Goal: Entertainment & Leisure: Consume media (video, audio)

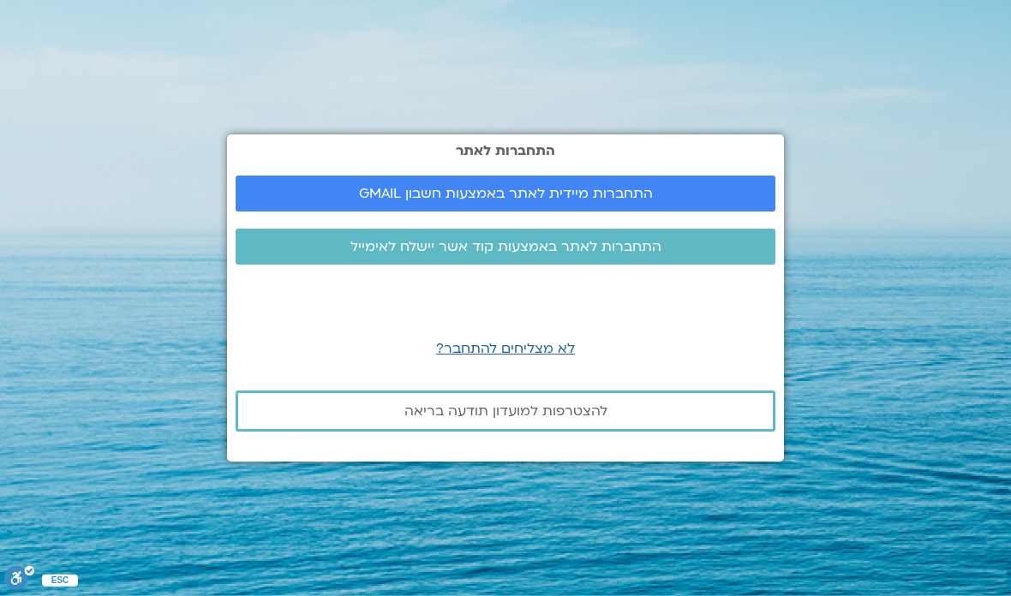
click at [402, 201] on span "התחברות מיידית לאתר באמצעות חשבון GMAIL" at bounding box center [506, 193] width 294 height 15
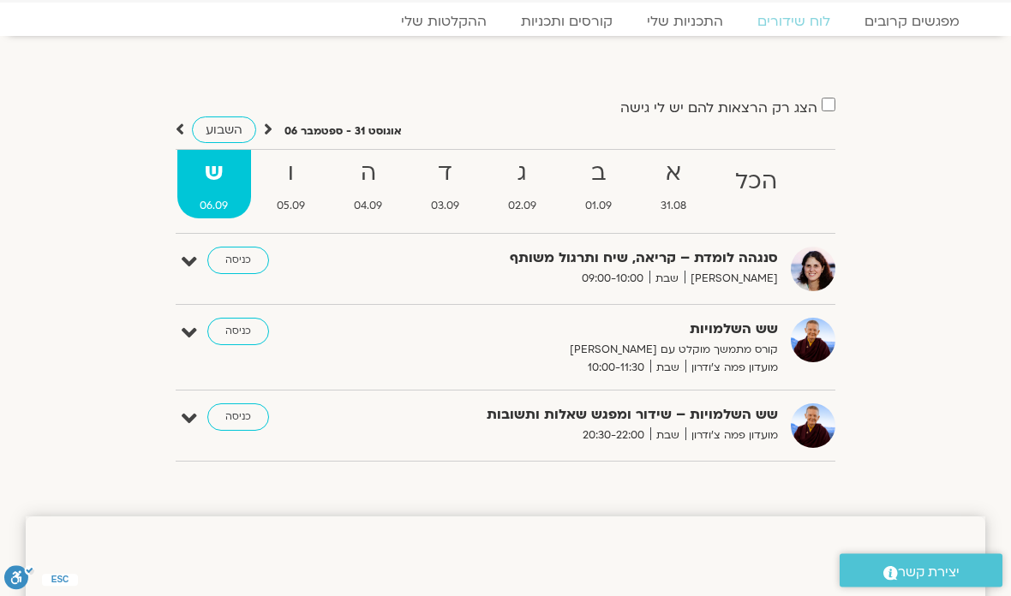
scroll to position [59, 0]
click at [296, 176] on strong "ו" at bounding box center [291, 172] width 74 height 39
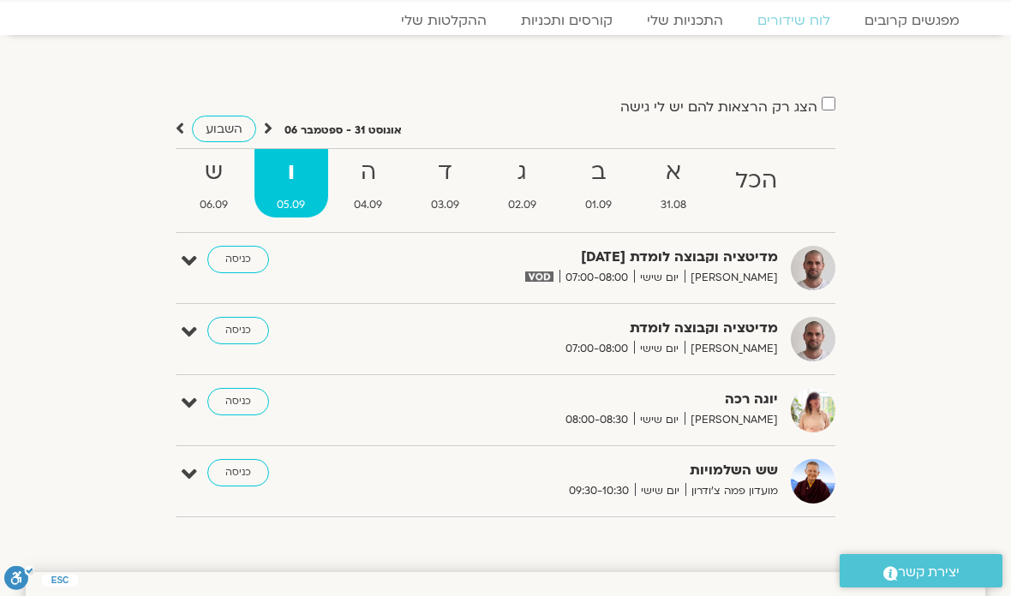
click at [374, 181] on strong "ה" at bounding box center [369, 172] width 74 height 39
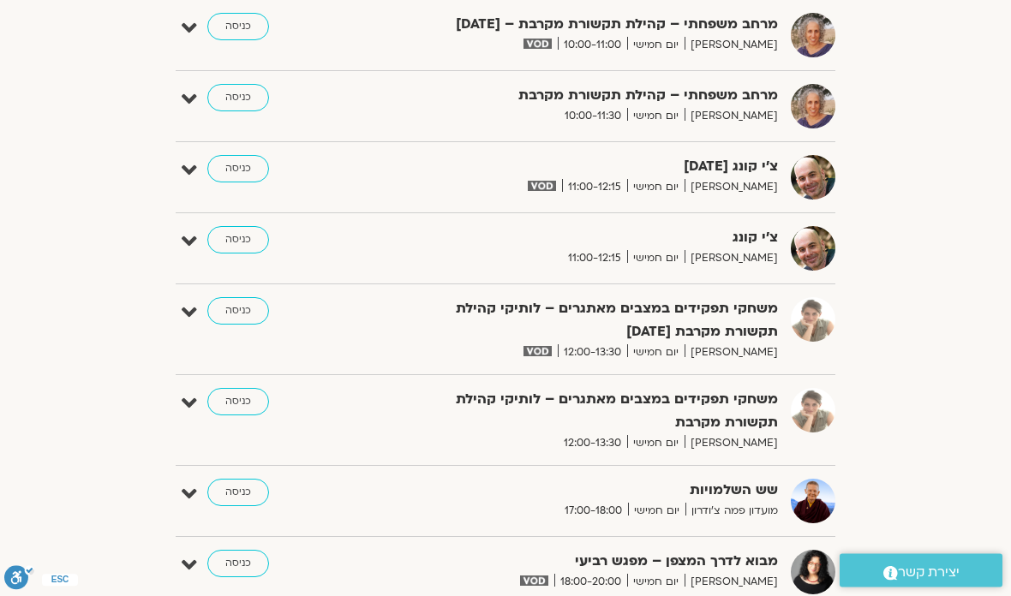
scroll to position [834, 0]
click at [230, 175] on link "כניסה" at bounding box center [238, 168] width 62 height 27
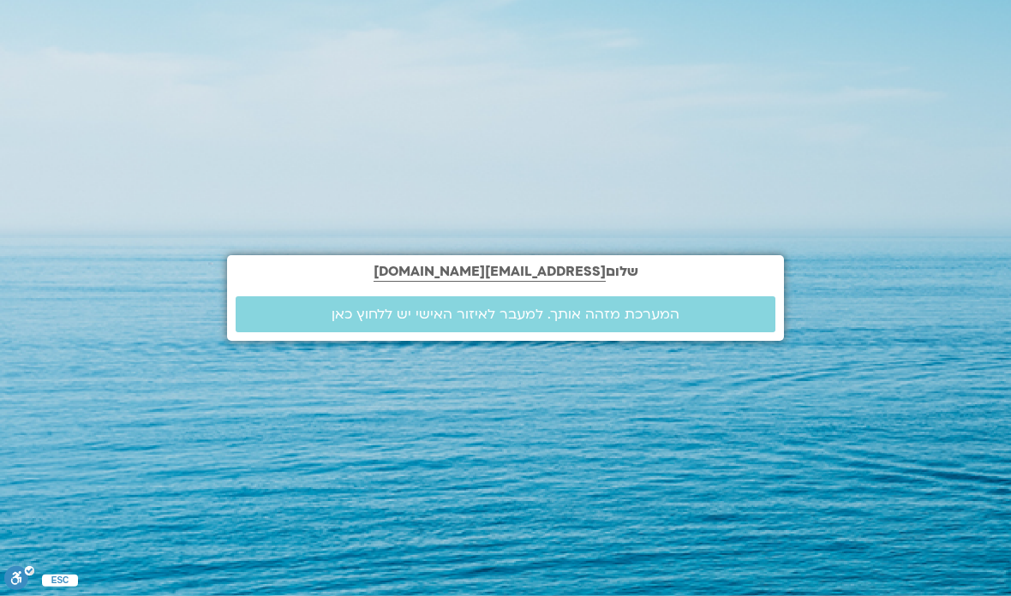
click at [350, 322] on span "המערכת מזהה אותך. למעבר לאיזור האישי יש ללחוץ כאן" at bounding box center [506, 314] width 348 height 15
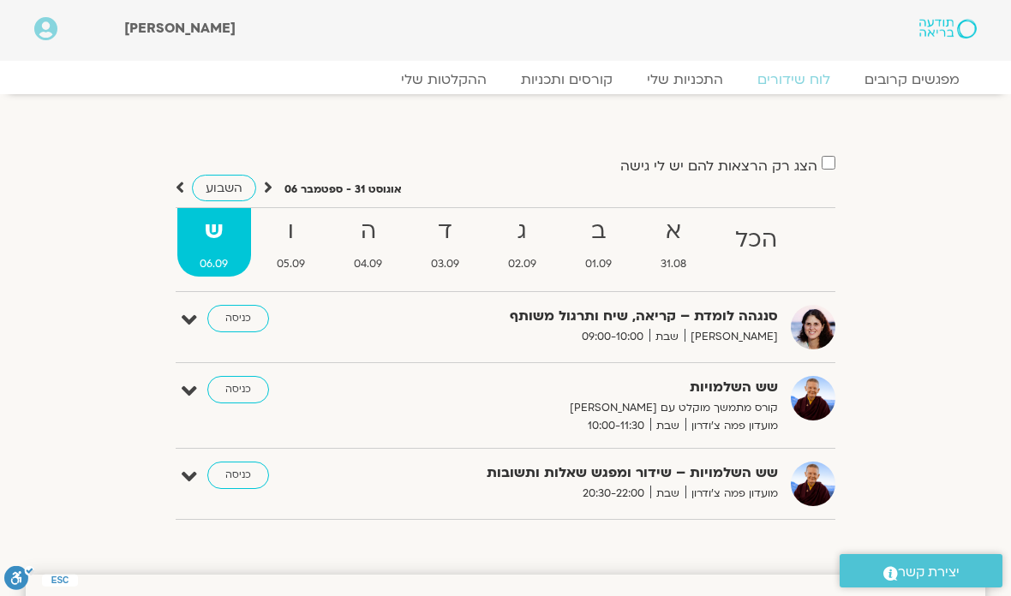
click at [375, 244] on strong "ה" at bounding box center [369, 231] width 74 height 39
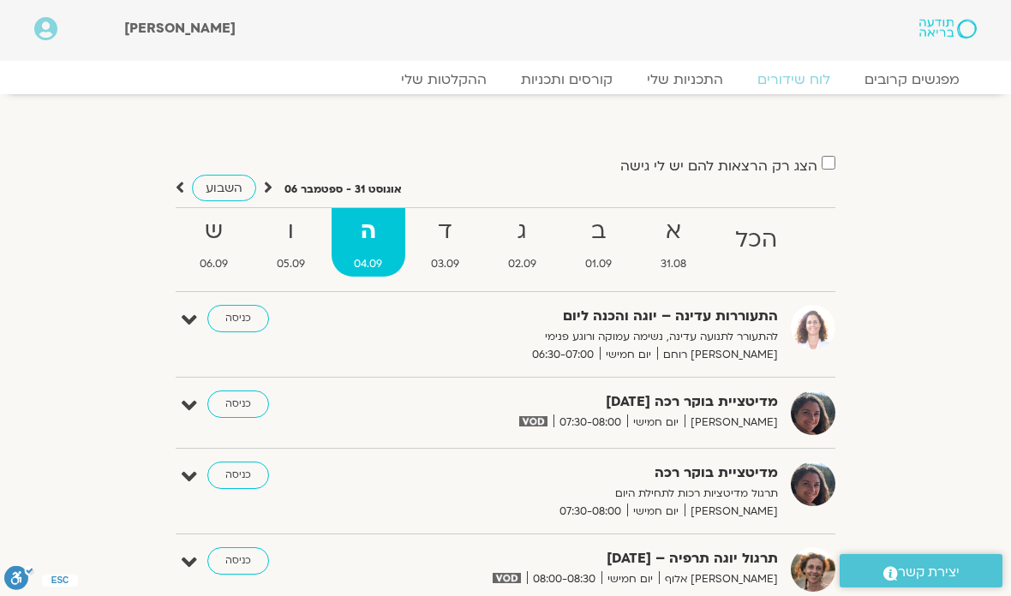
click at [451, 230] on strong "ד" at bounding box center [446, 231] width 74 height 39
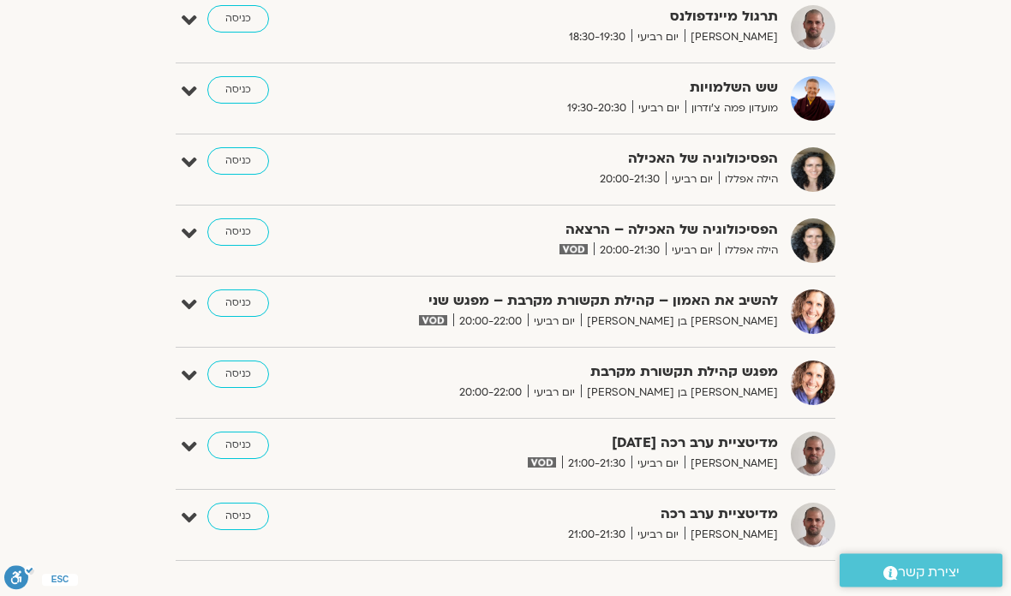
scroll to position [1635, 0]
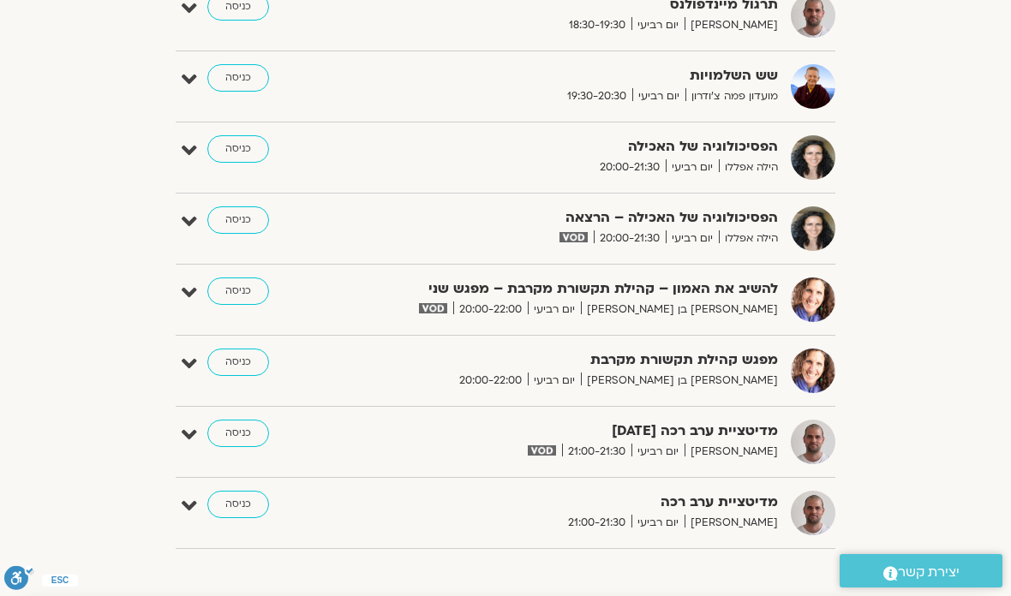
click at [235, 431] on link "כניסה" at bounding box center [238, 433] width 62 height 27
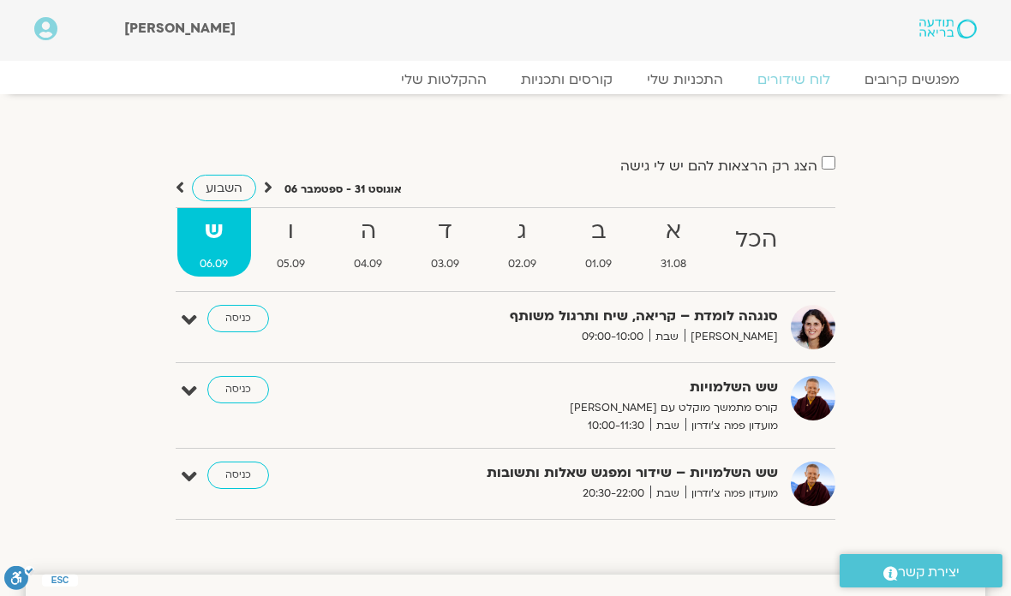
click at [359, 245] on strong "ה" at bounding box center [369, 231] width 74 height 39
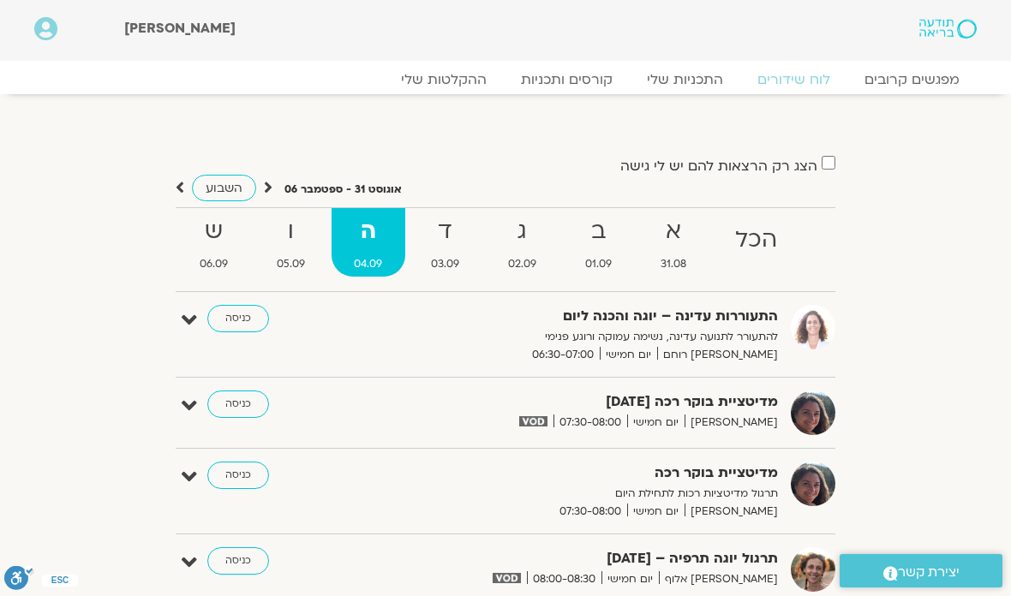
click at [438, 242] on strong "ד" at bounding box center [446, 231] width 74 height 39
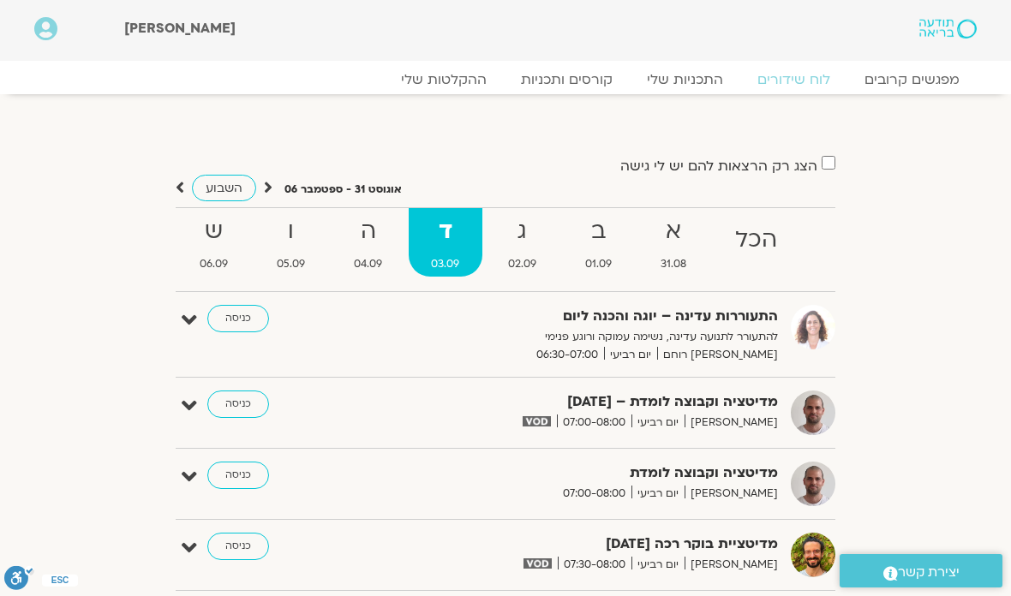
click at [523, 239] on strong "ג" at bounding box center [523, 231] width 74 height 39
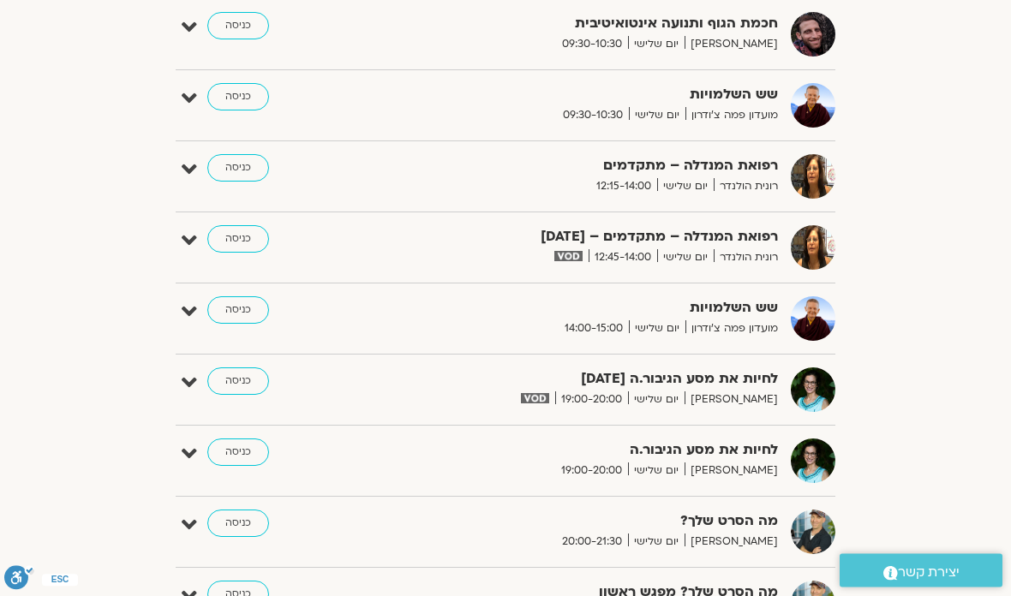
scroll to position [978, 0]
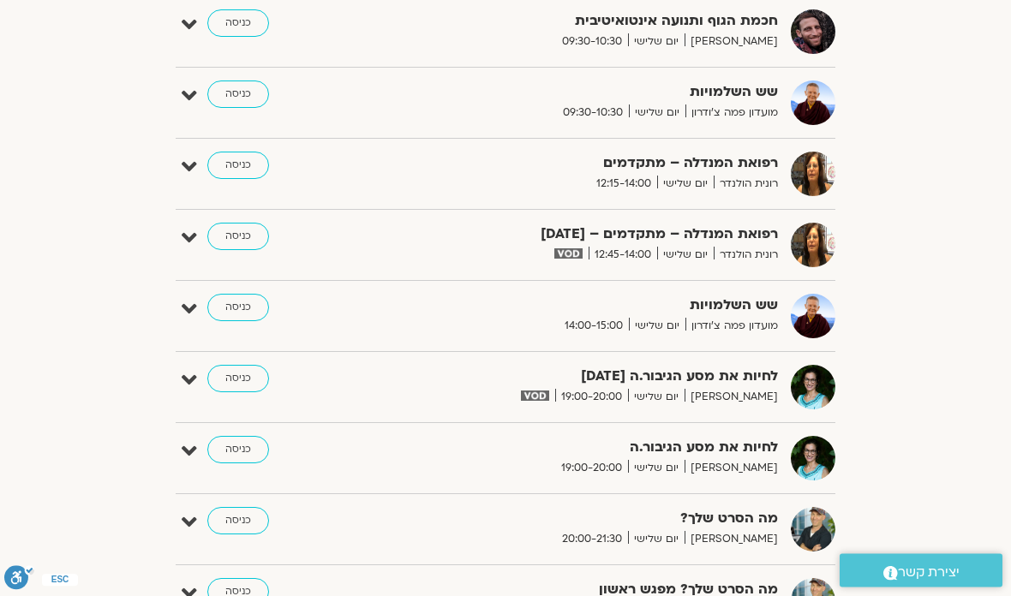
click at [232, 378] on link "כניסה" at bounding box center [238, 379] width 62 height 27
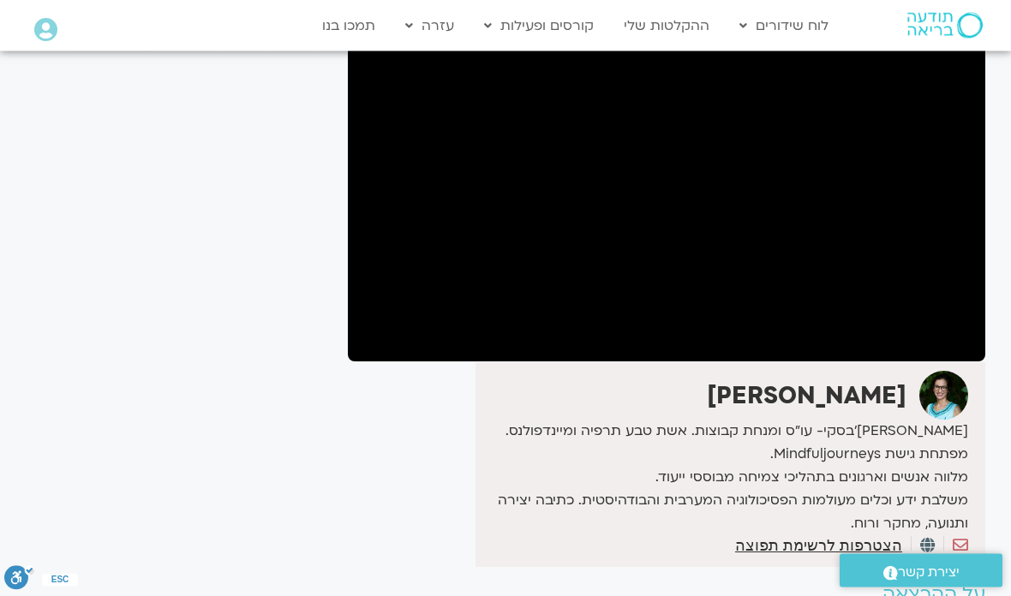
scroll to position [175, 0]
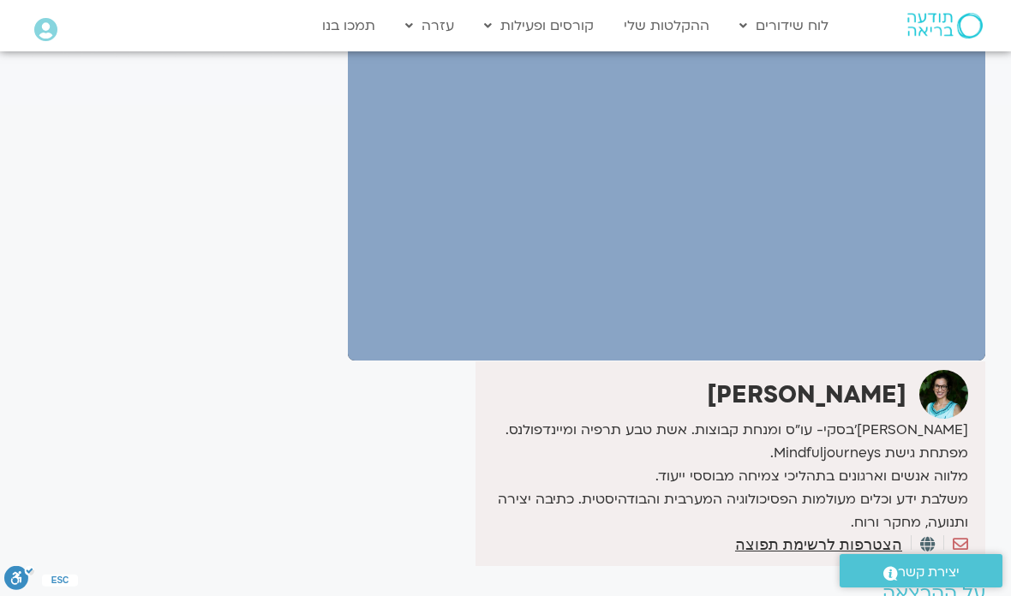
click at [200, 292] on div "It seems we can't find what you're looking for. It seems we can't find what you…" at bounding box center [178, 310] width 322 height 773
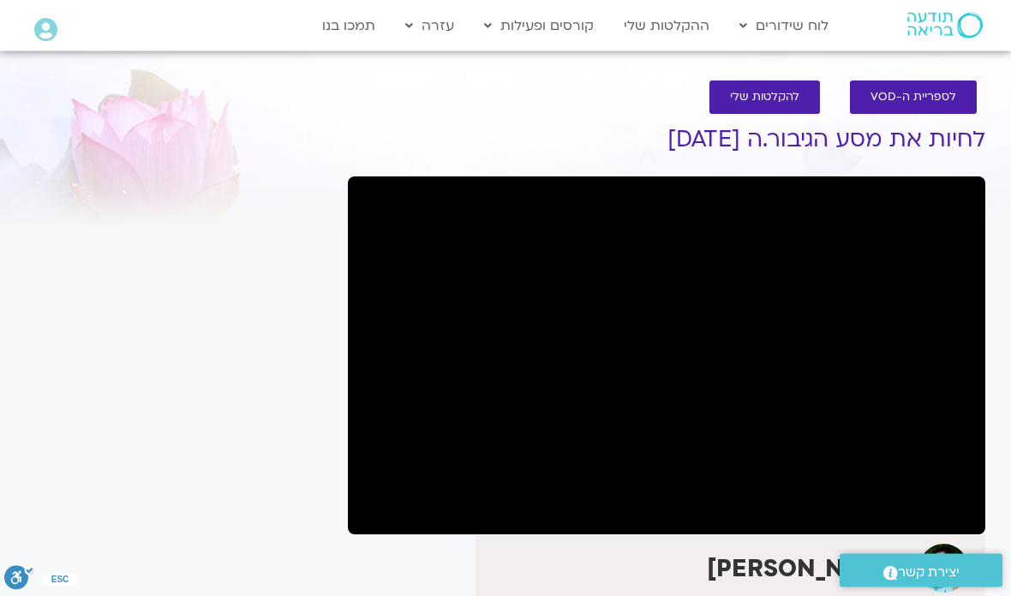
scroll to position [0, 0]
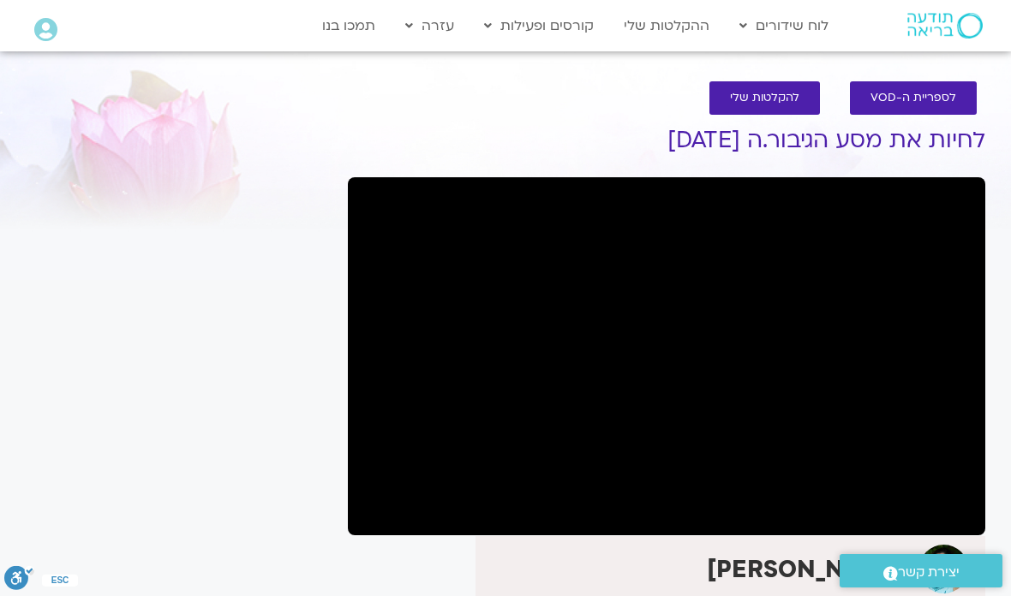
click at [671, 22] on link "ההקלטות שלי" at bounding box center [666, 25] width 103 height 33
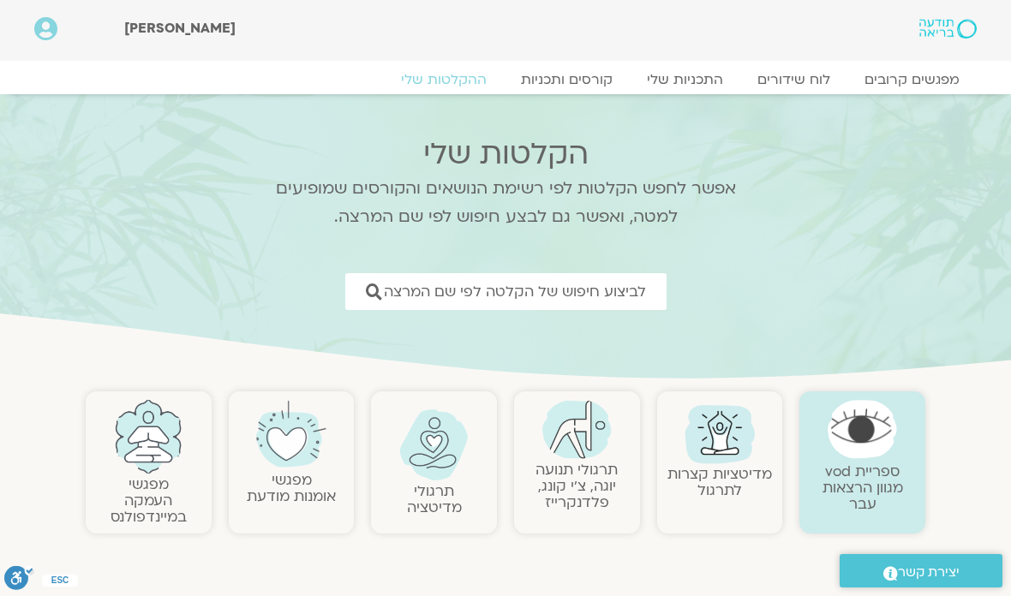
click at [589, 295] on span "לביצוע חיפוש של הקלטה לפי שם המרצה" at bounding box center [515, 292] width 262 height 16
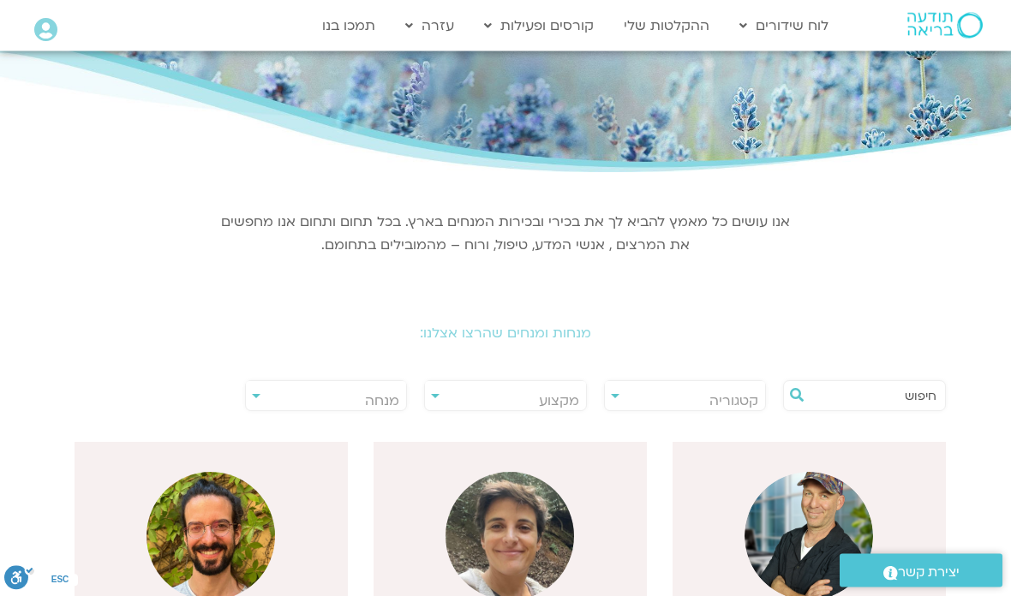
scroll to position [104, 0]
click at [248, 390] on span "מנחה" at bounding box center [326, 399] width 161 height 39
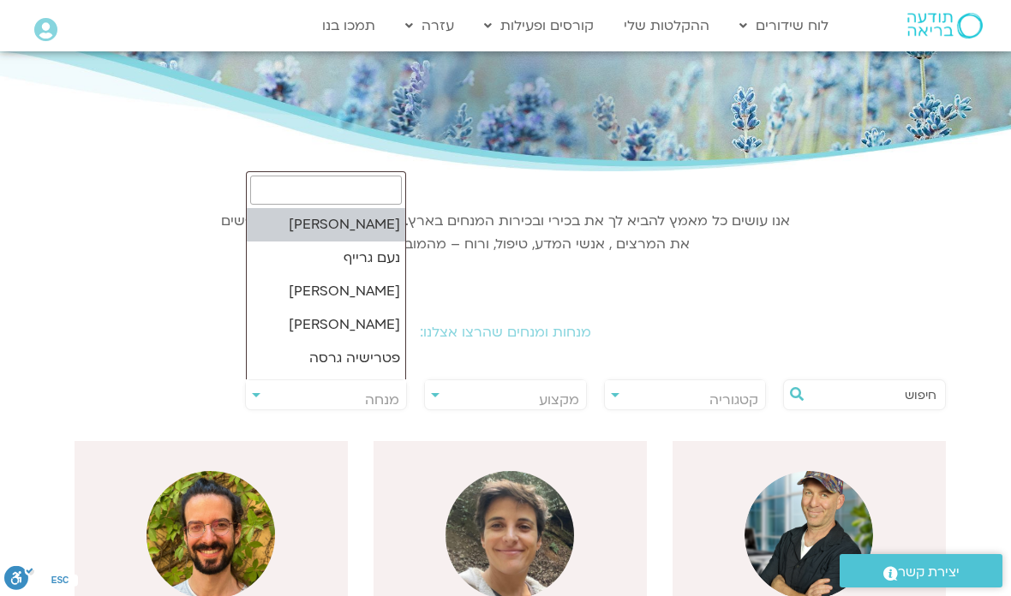
scroll to position [103, 0]
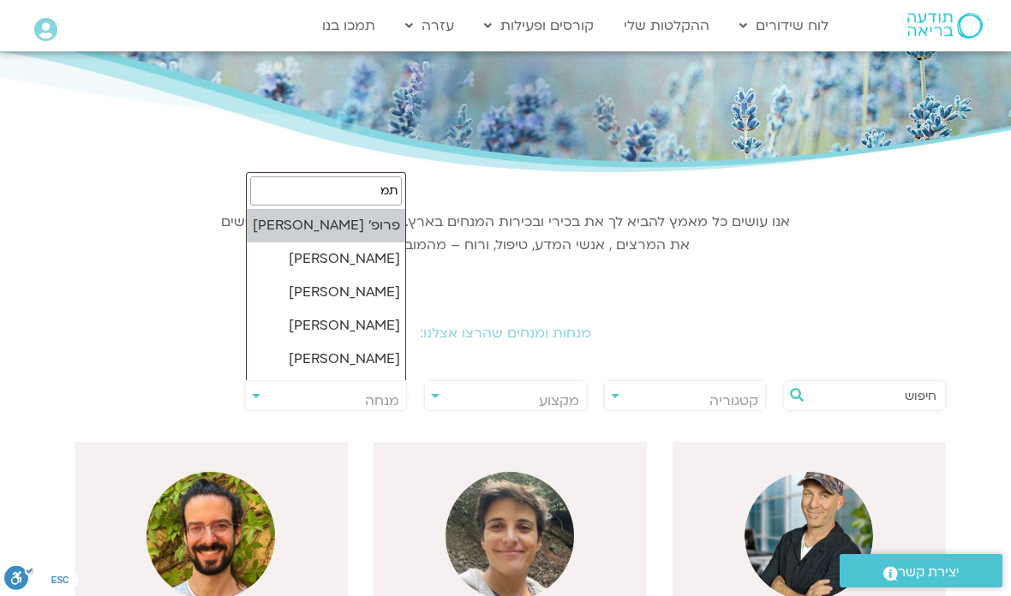
type input "תמר"
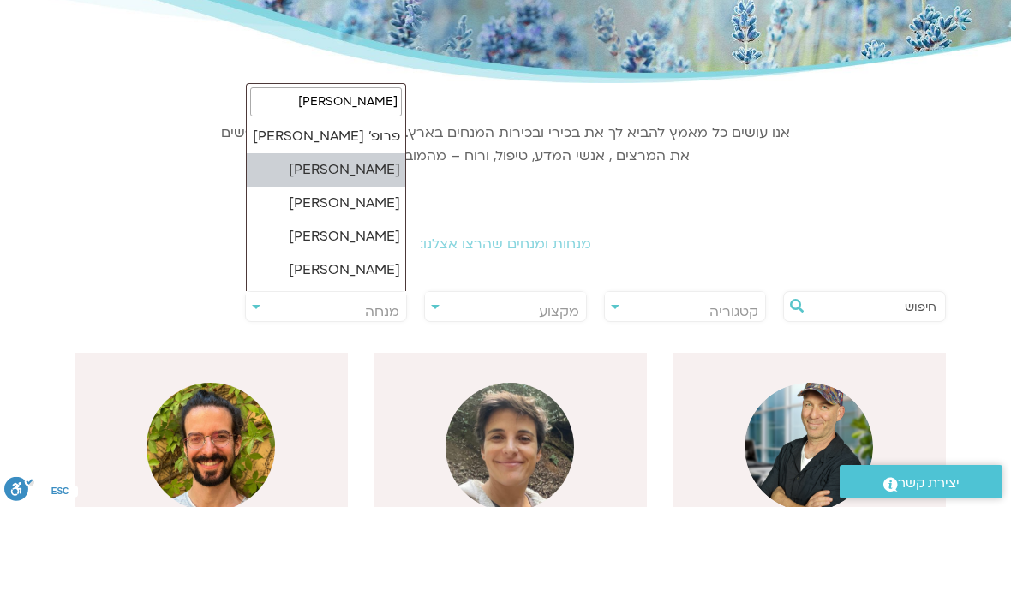
select select "******"
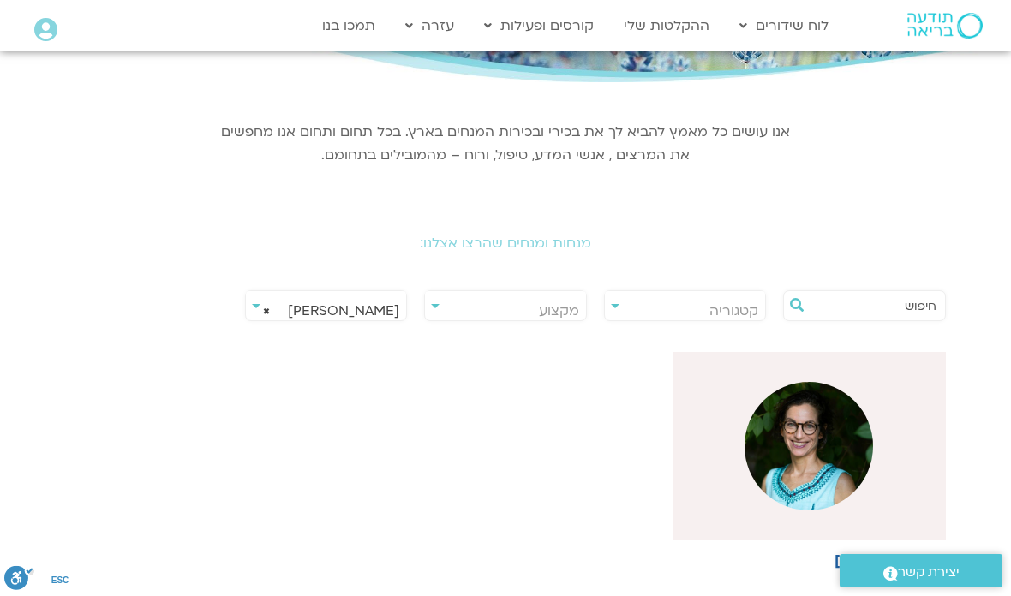
click at [815, 451] on img at bounding box center [808, 446] width 129 height 129
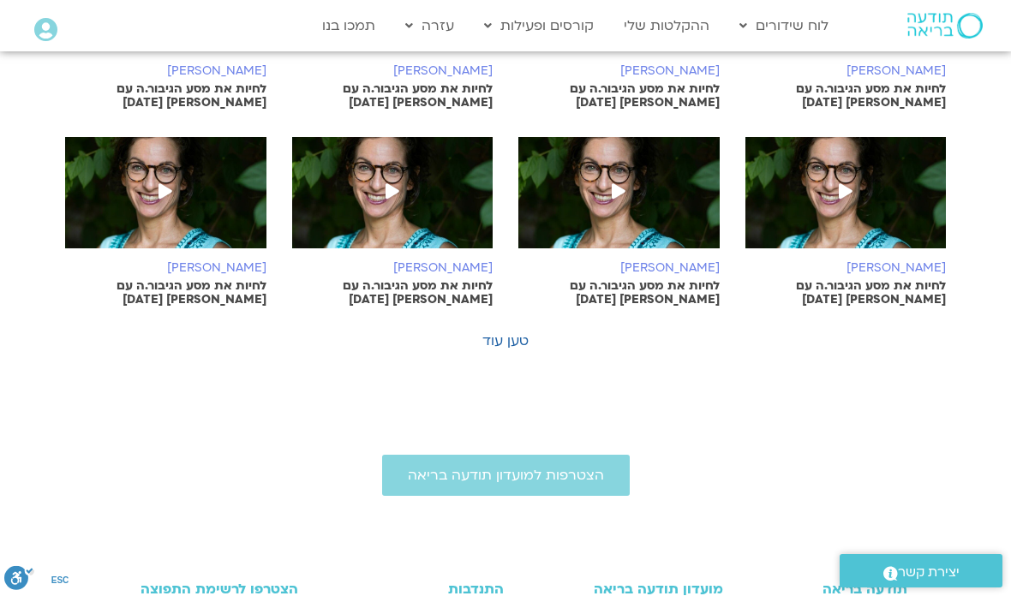
scroll to position [1025, 0]
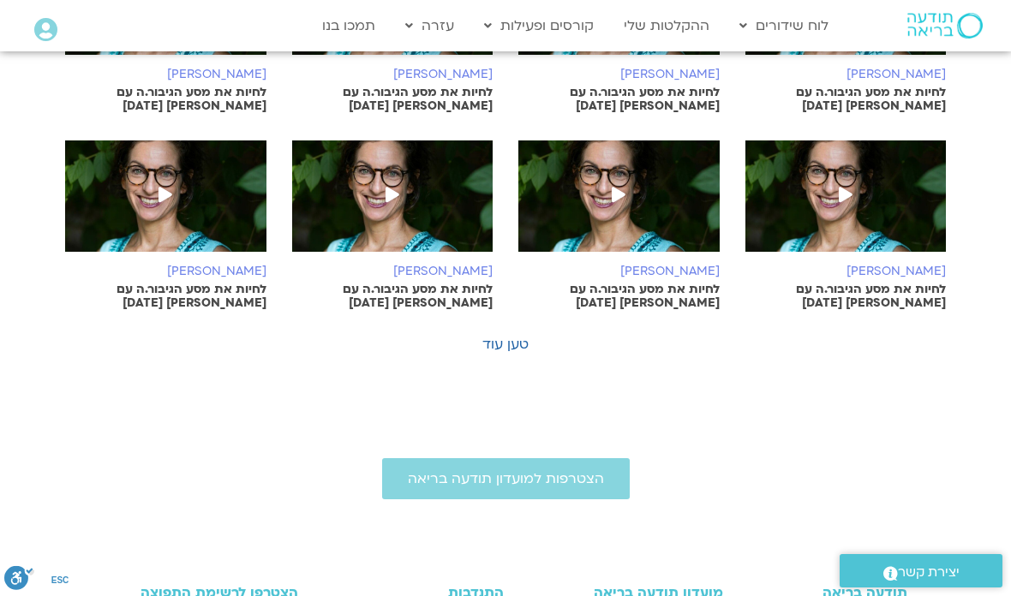
click at [517, 335] on link "טען עוד" at bounding box center [505, 344] width 46 height 19
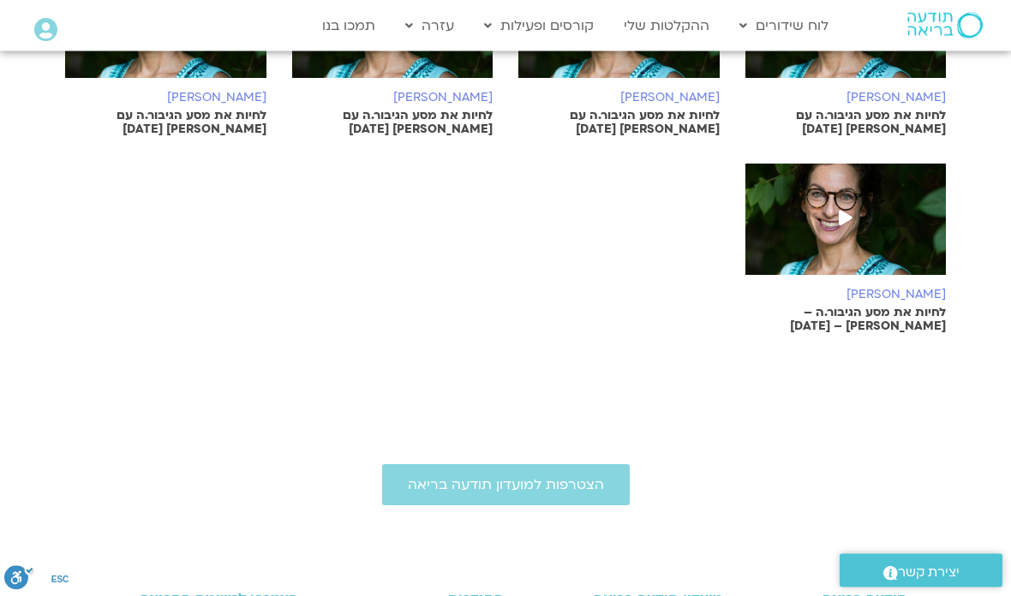
scroll to position [1583, 0]
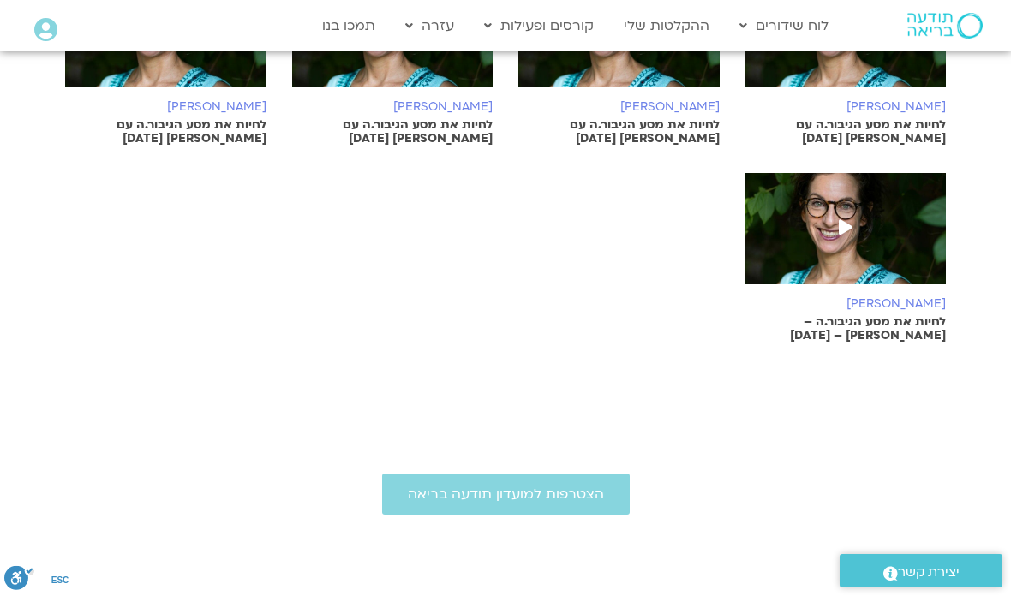
click at [847, 219] on icon at bounding box center [846, 226] width 14 height 15
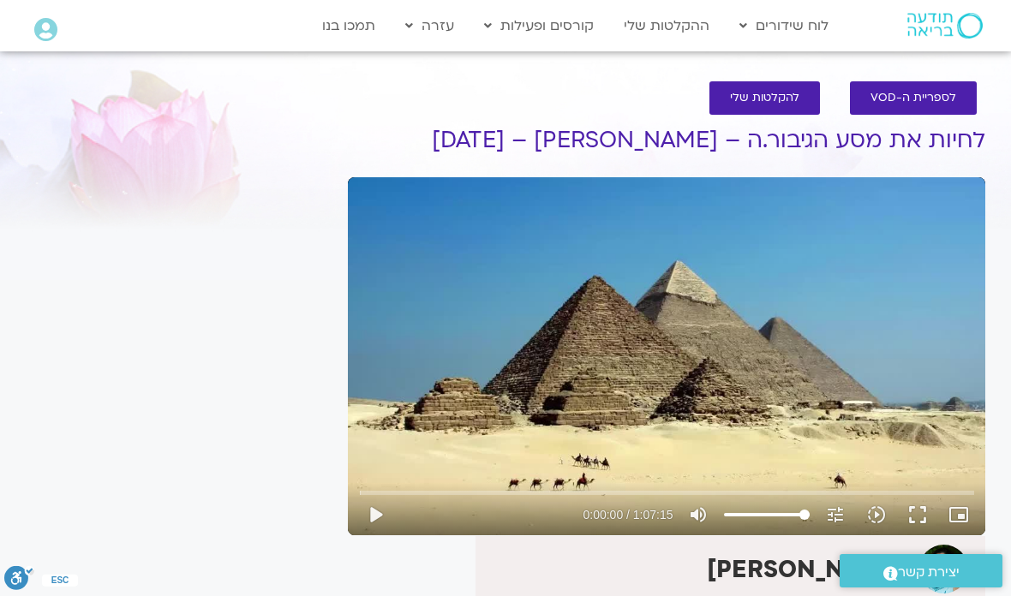
click at [386, 527] on button "play_arrow" at bounding box center [375, 514] width 41 height 41
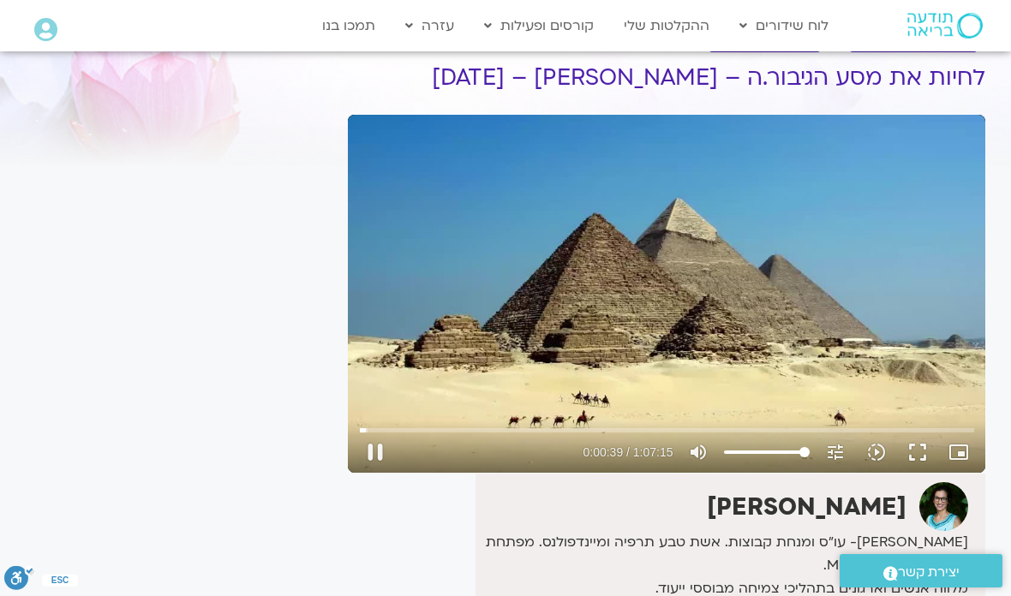
scroll to position [81, 0]
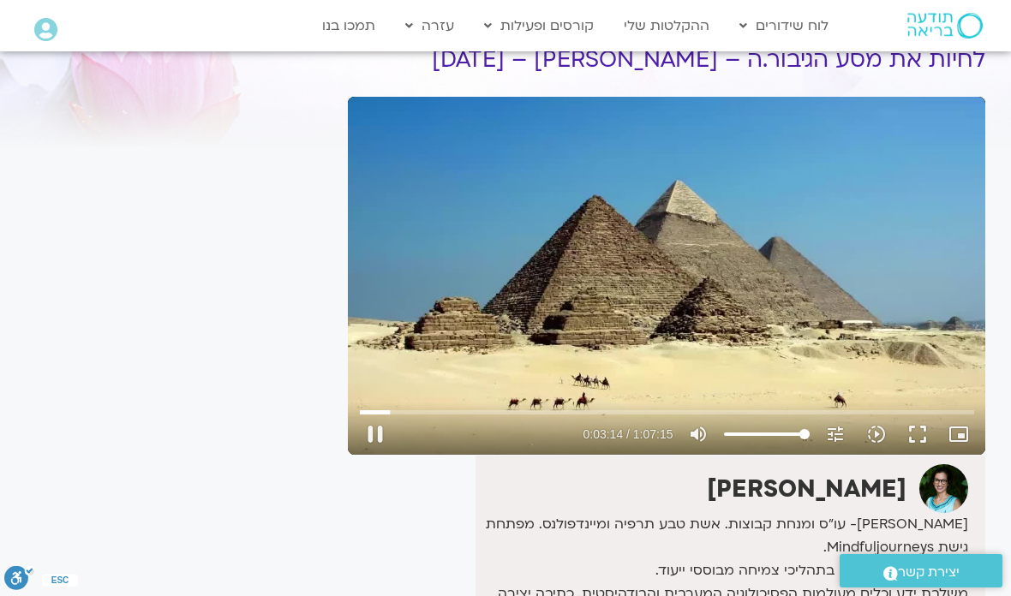
click at [384, 436] on button "pause" at bounding box center [375, 434] width 41 height 41
click at [393, 439] on button "play_arrow" at bounding box center [375, 434] width 41 height 41
click at [960, 428] on icon "picture_in_picture_alt" at bounding box center [958, 434] width 21 height 21
click at [905, 439] on button "fullscreen" at bounding box center [917, 434] width 41 height 41
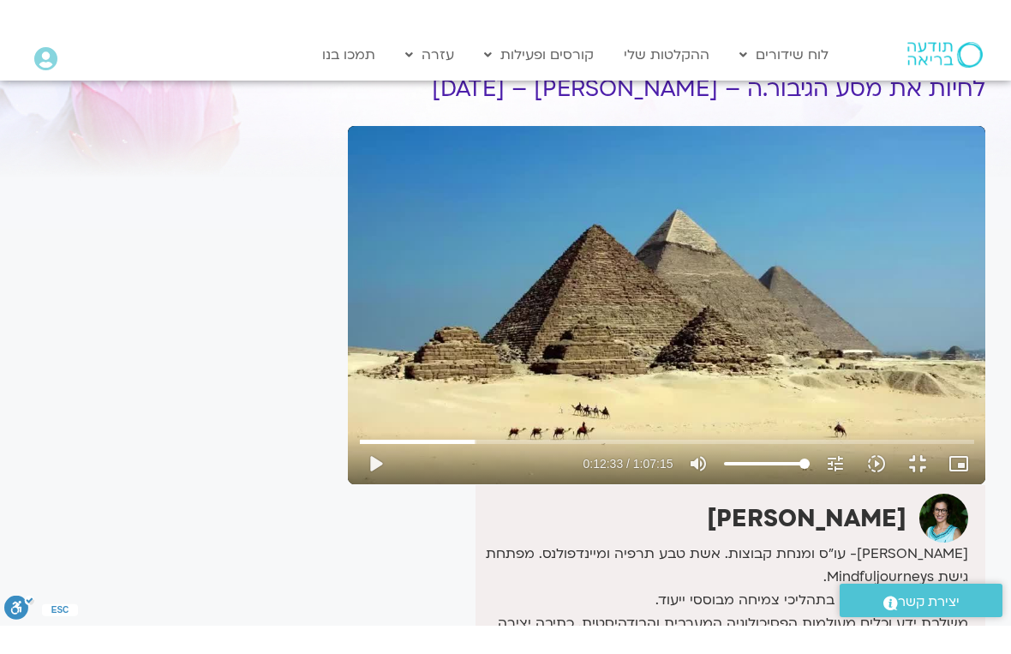
scroll to position [21, 0]
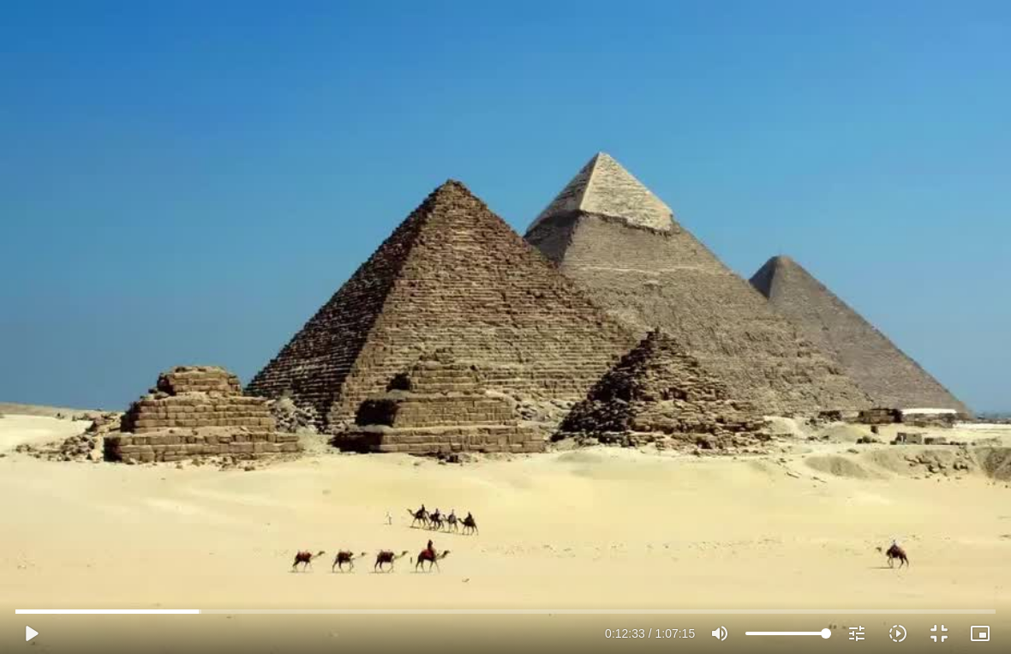
click at [25, 595] on button "play_arrow" at bounding box center [30, 633] width 41 height 41
click at [997, 595] on button "picture_in_picture_alt Picture-in-picture Off" at bounding box center [980, 633] width 41 height 41
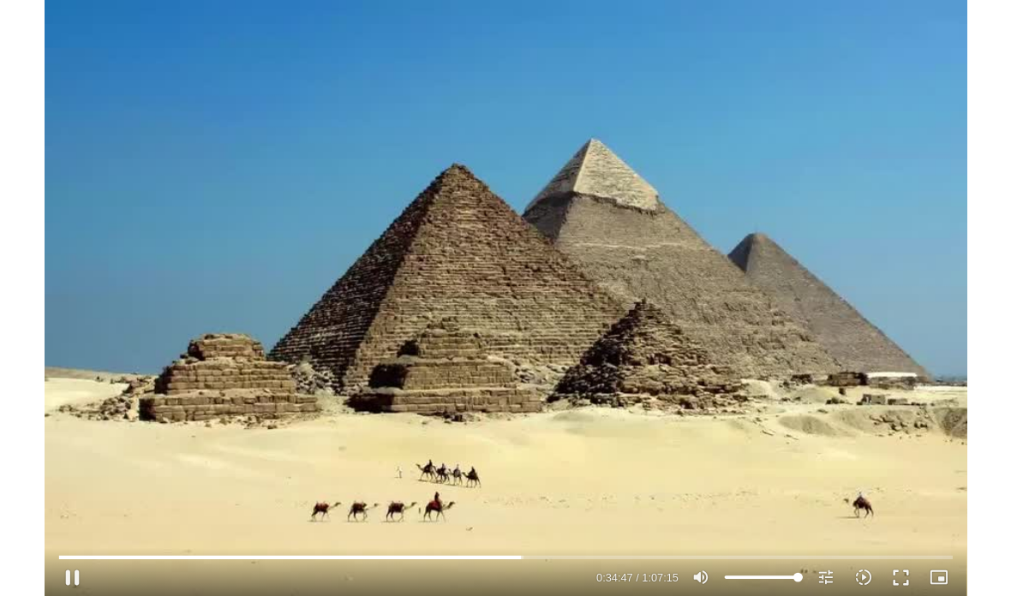
scroll to position [81, 0]
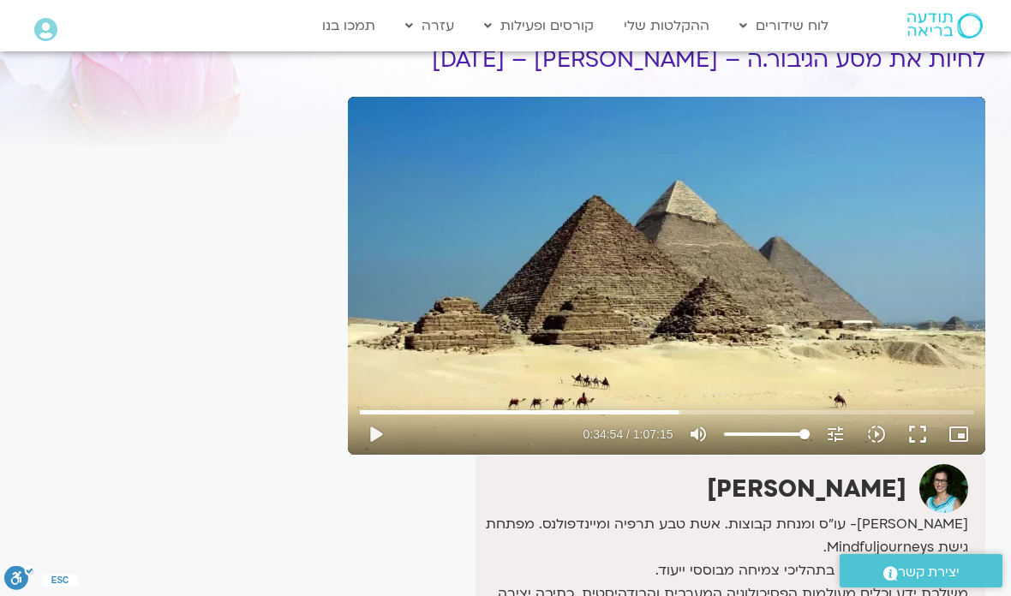
click at [910, 433] on button "fullscreen" at bounding box center [917, 434] width 41 height 41
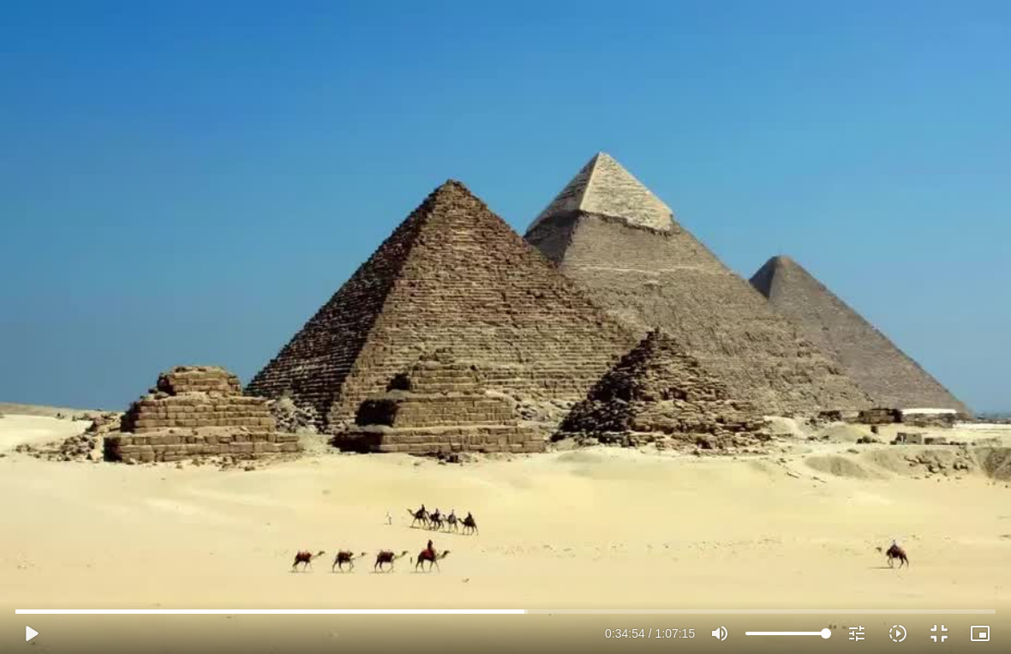
click at [44, 595] on button "play_arrow" at bounding box center [30, 633] width 41 height 41
click at [27, 595] on button "play_arrow" at bounding box center [30, 633] width 41 height 41
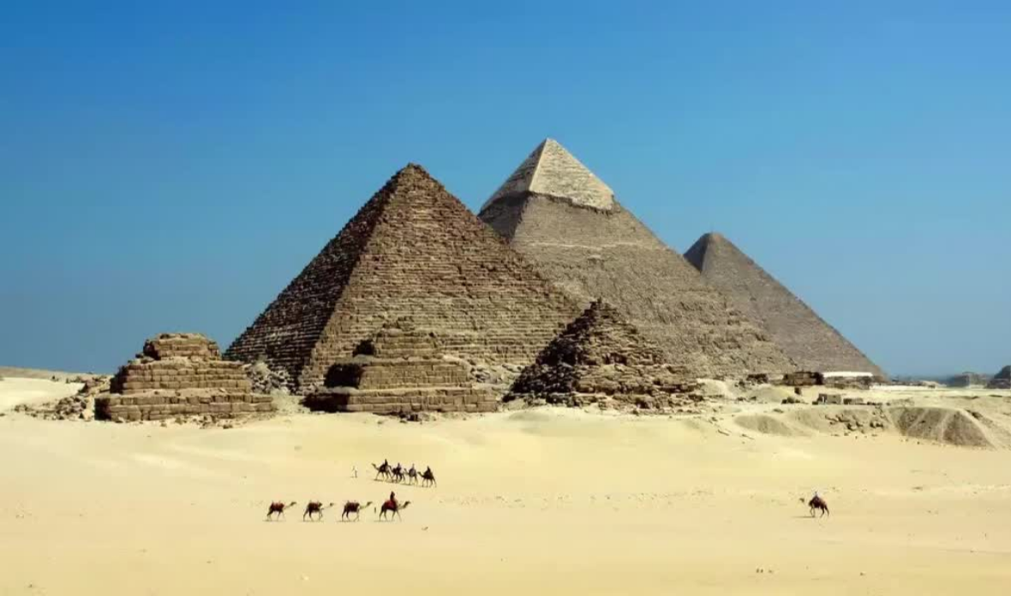
scroll to position [158, 0]
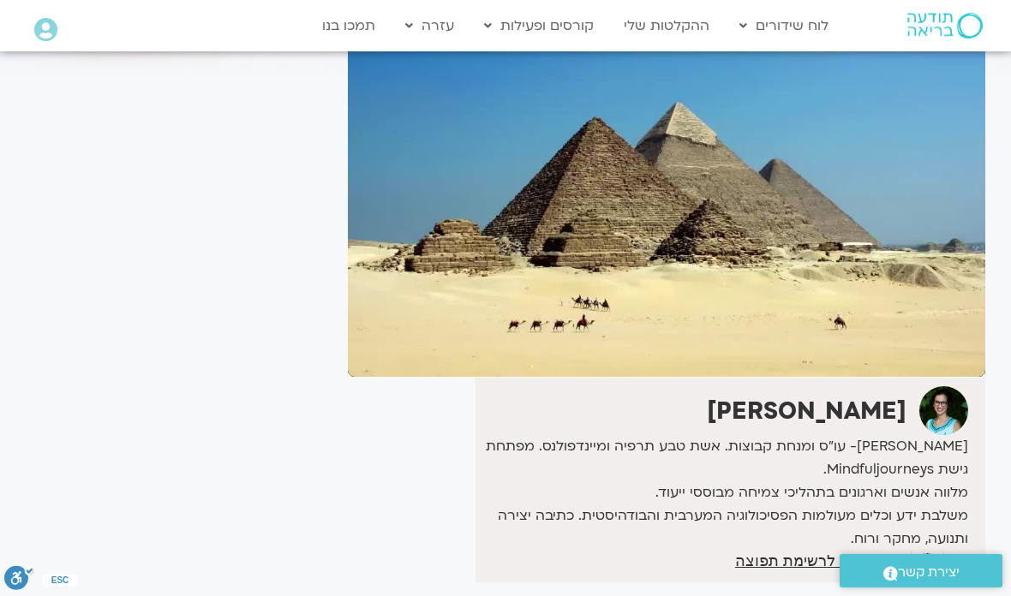
click at [576, 222] on div "0s fast_rewind" at bounding box center [475, 198] width 255 height 358
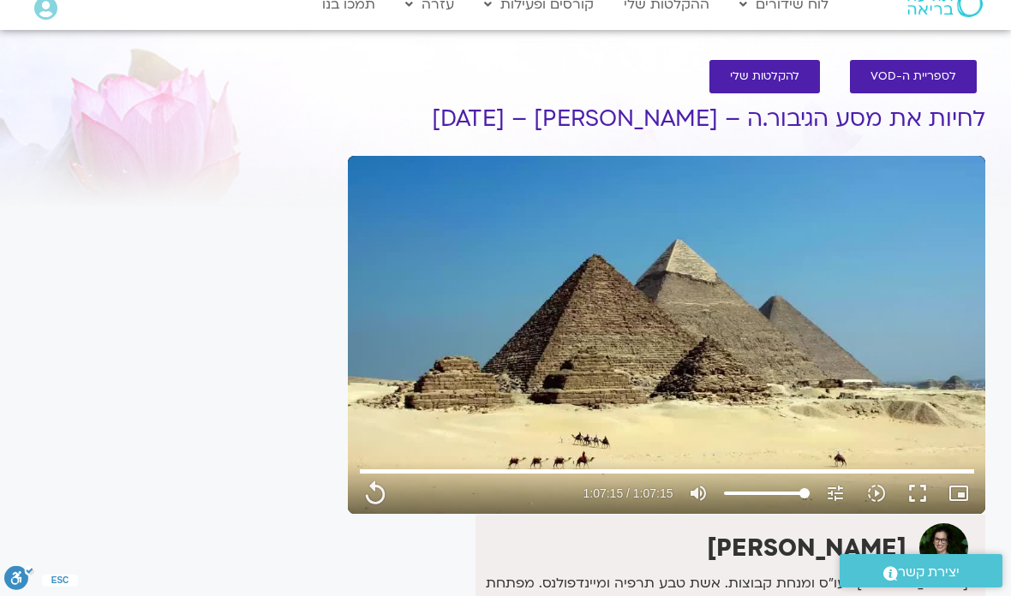
scroll to position [0, 0]
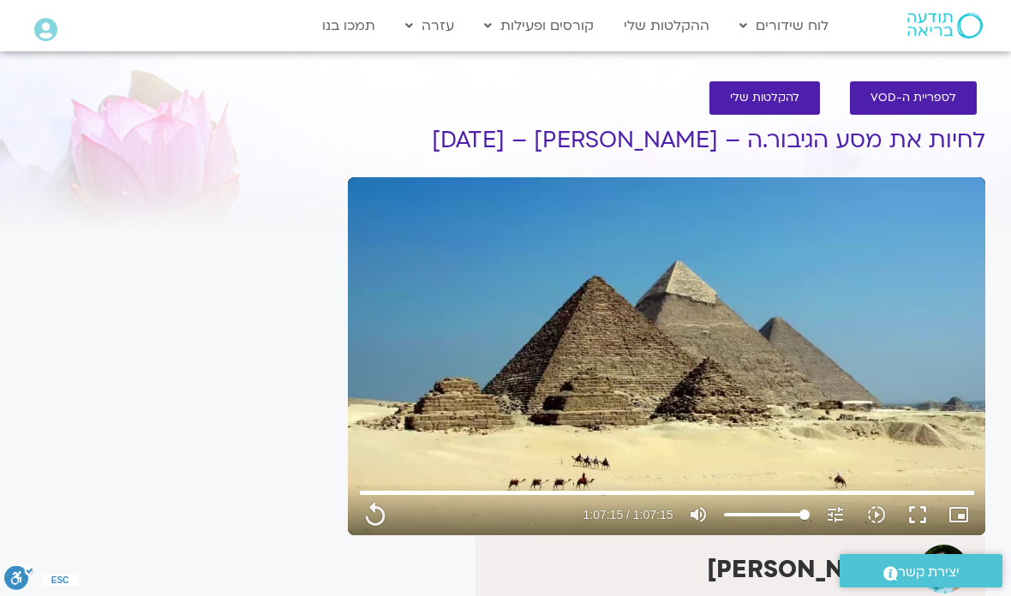
type input "4035.48"
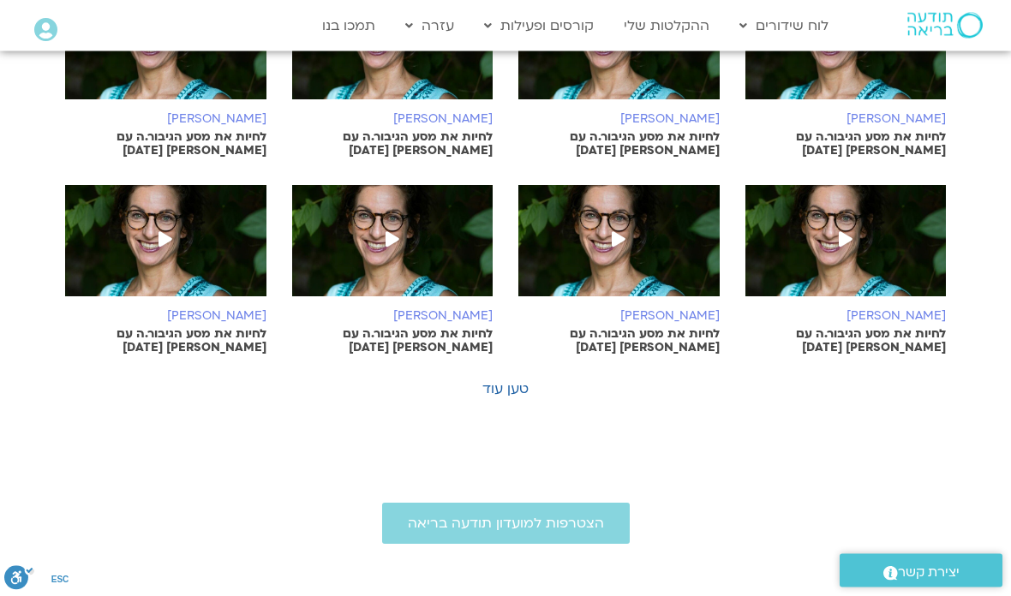
scroll to position [980, 0]
click at [511, 352] on div "תמר לינצבסקי לחיות את מסע הגיבור.ה 2.9.25 תמר לינצבסקי לחיות את מסע הגיבור.ה 19…" at bounding box center [505, 0] width 906 height 761
click at [506, 380] on link "טען עוד" at bounding box center [505, 389] width 46 height 19
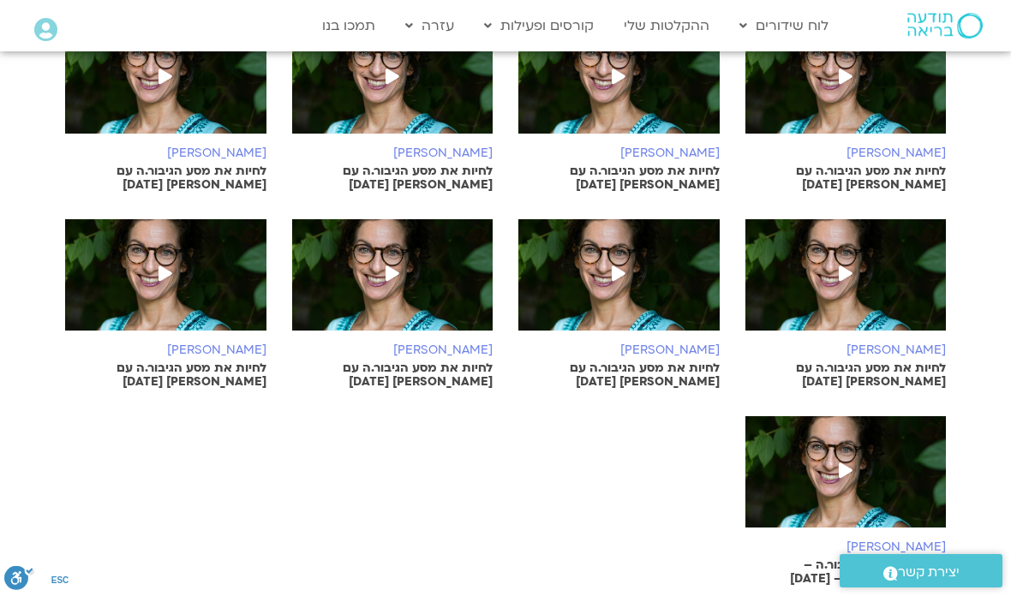
scroll to position [1349, 0]
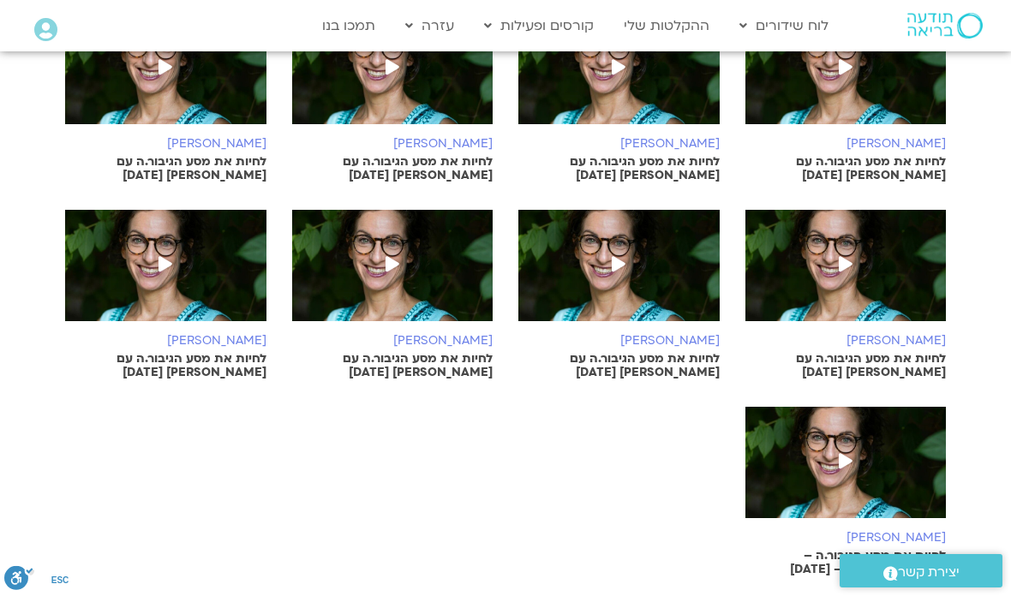
click at [228, 235] on img at bounding box center [165, 274] width 201 height 129
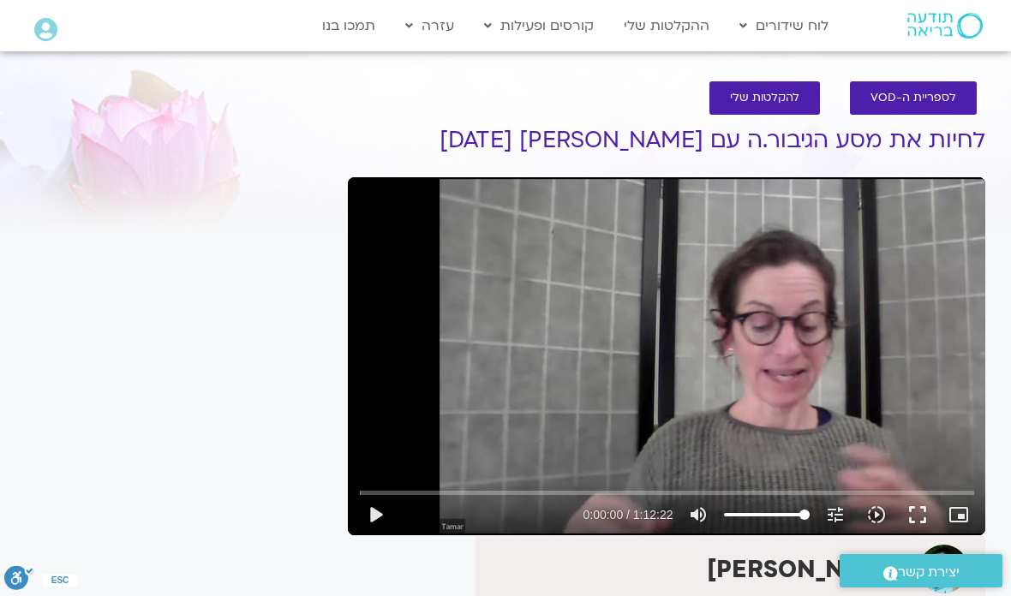
click at [379, 517] on button "play_arrow" at bounding box center [375, 514] width 41 height 41
click at [913, 508] on button "fullscreen" at bounding box center [917, 514] width 41 height 41
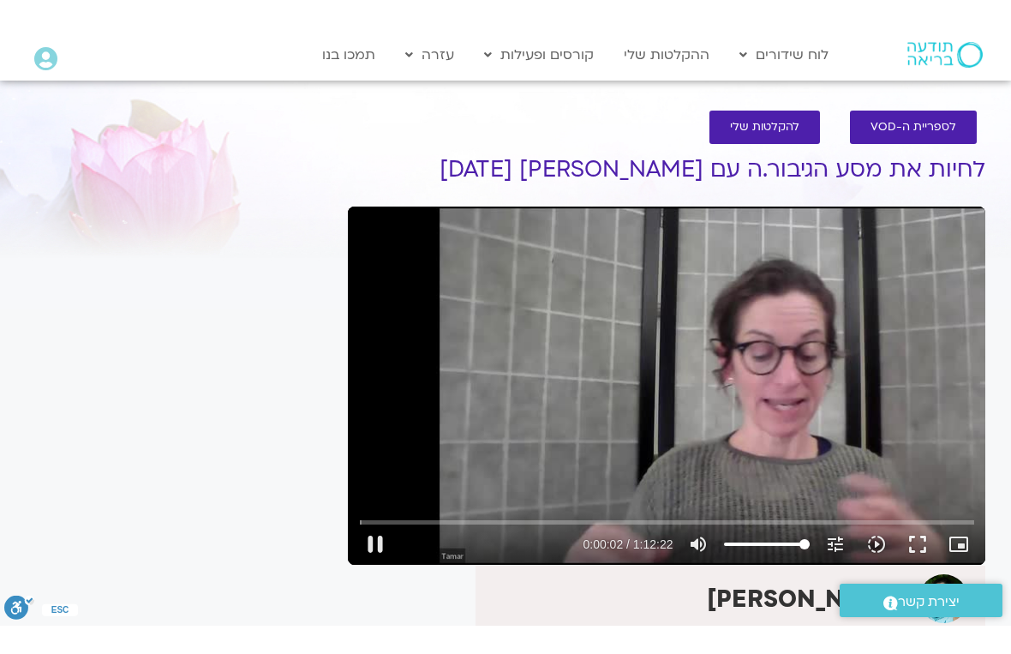
scroll to position [21, 0]
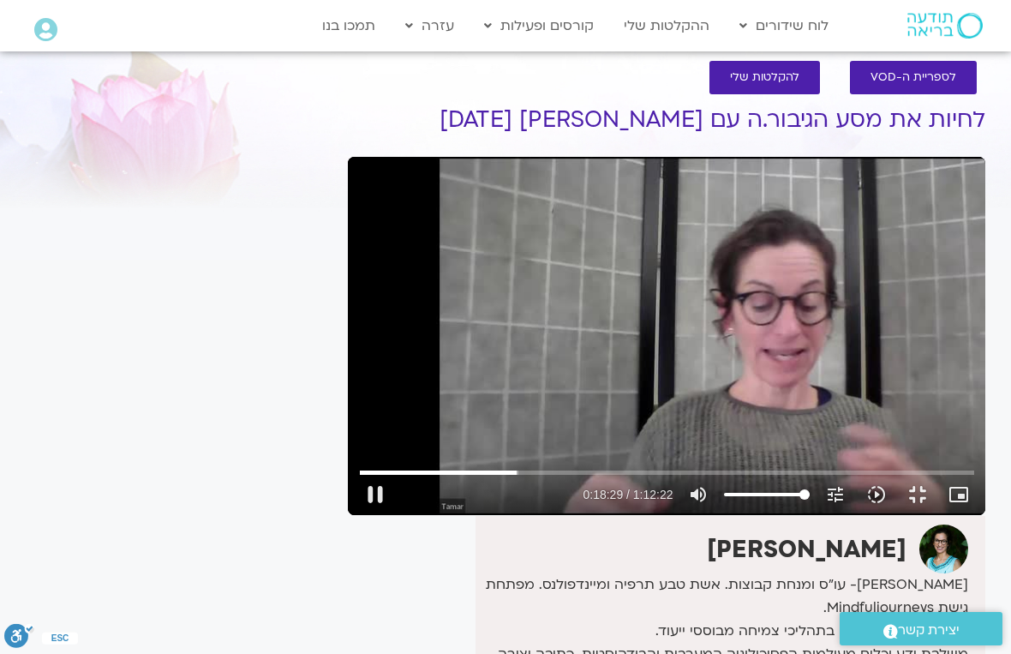
type input "1109.33239585832"
